Goal: Task Accomplishment & Management: Manage account settings

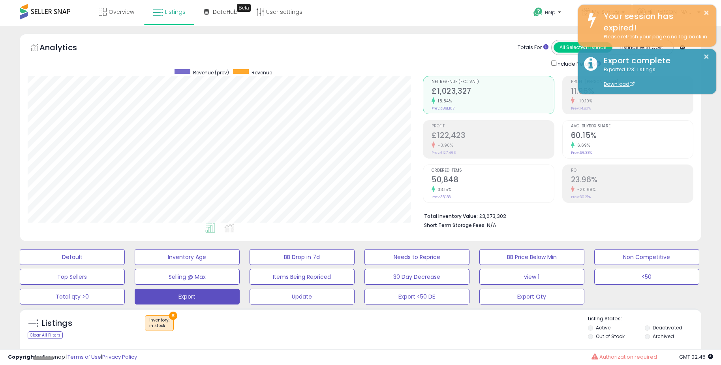
scroll to position [162, 395]
